Goal: Task Accomplishment & Management: Use online tool/utility

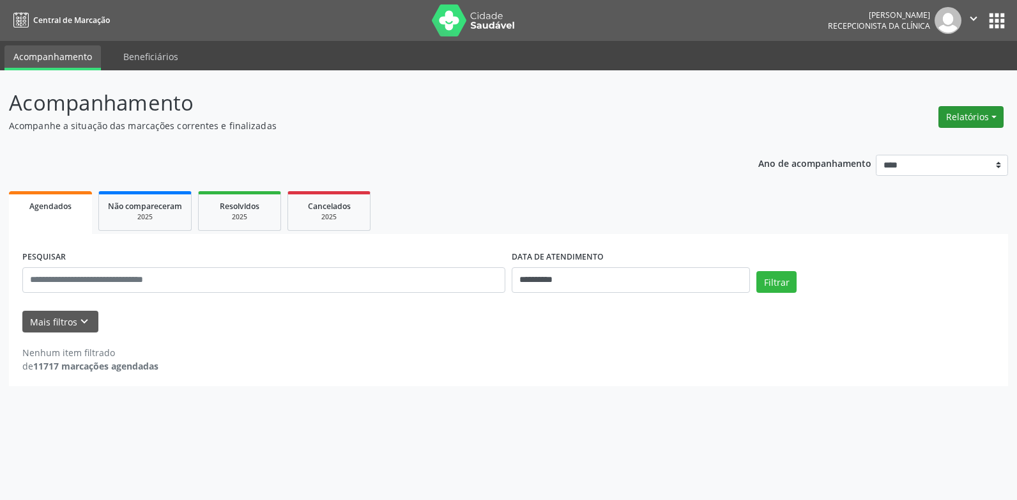
click at [998, 119] on button "Relatórios" at bounding box center [971, 117] width 65 height 22
click at [935, 142] on link "Agendamentos" at bounding box center [935, 144] width 137 height 18
select select "*"
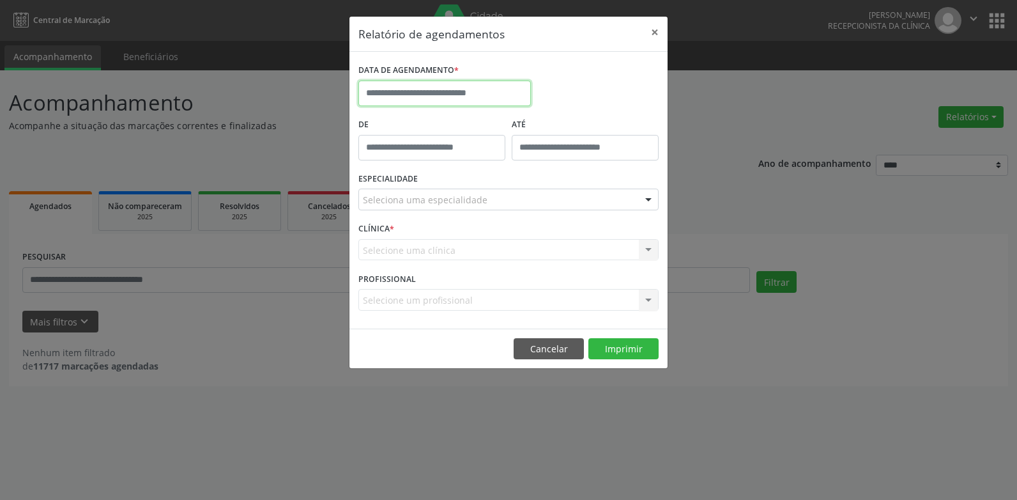
click at [417, 88] on input "text" at bounding box center [444, 94] width 173 height 26
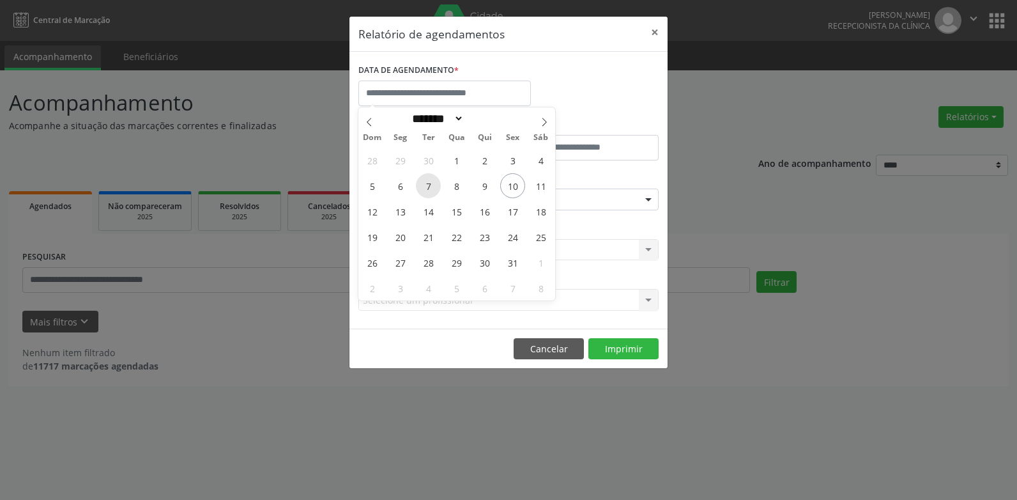
click at [424, 190] on span "7" at bounding box center [428, 185] width 25 height 25
type input "**********"
click at [424, 190] on span "7" at bounding box center [428, 185] width 25 height 25
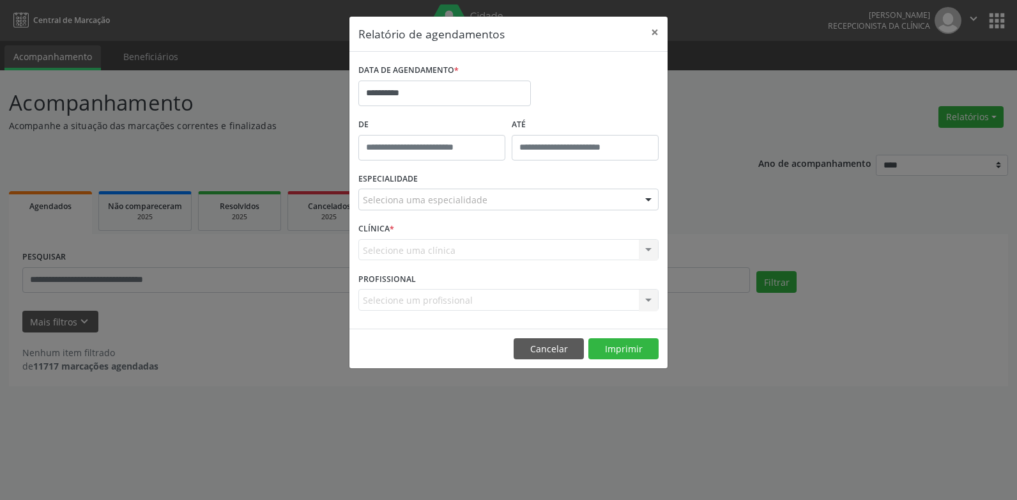
click at [424, 190] on div "Seleciona uma especialidade" at bounding box center [508, 199] width 300 height 22
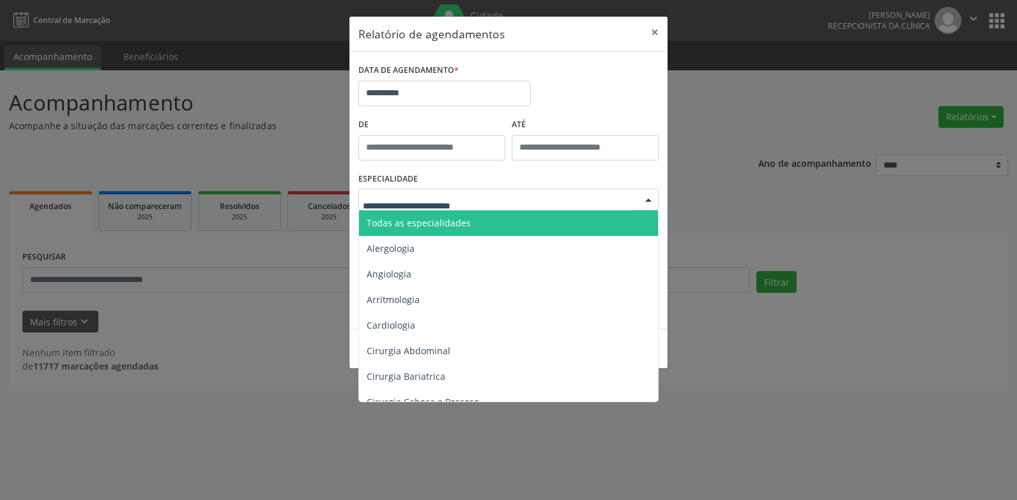
click at [419, 222] on span "Todas as especialidades" at bounding box center [419, 223] width 104 height 12
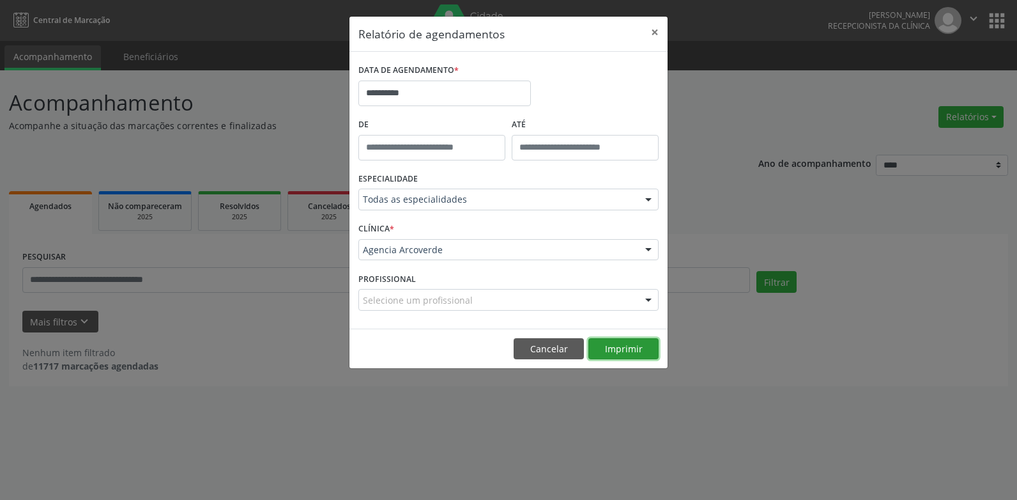
click at [633, 351] on button "Imprimir" at bounding box center [623, 349] width 70 height 22
click at [642, 351] on button "Imprimir" at bounding box center [623, 349] width 70 height 22
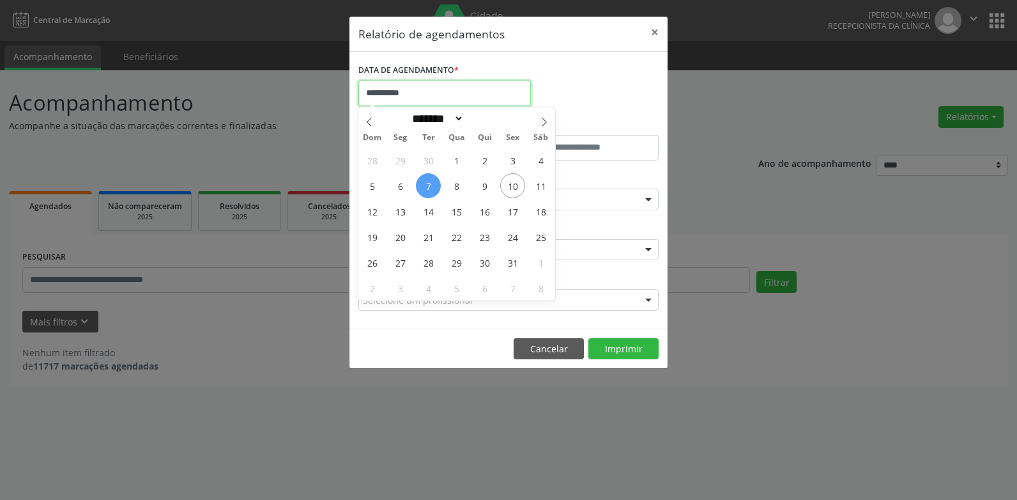
click at [438, 100] on input "**********" at bounding box center [444, 94] width 173 height 26
click at [425, 213] on span "14" at bounding box center [428, 211] width 25 height 25
type input "**********"
click at [451, 213] on span "15" at bounding box center [456, 211] width 25 height 25
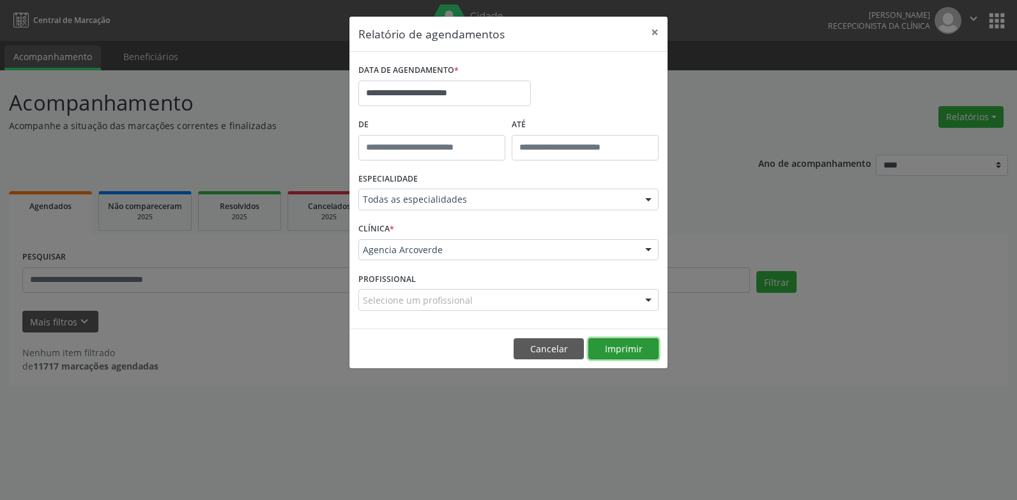
click at [639, 357] on button "Imprimir" at bounding box center [623, 349] width 70 height 22
click at [556, 353] on button "Cancelar" at bounding box center [549, 349] width 70 height 22
